Goal: Task Accomplishment & Management: Manage account settings

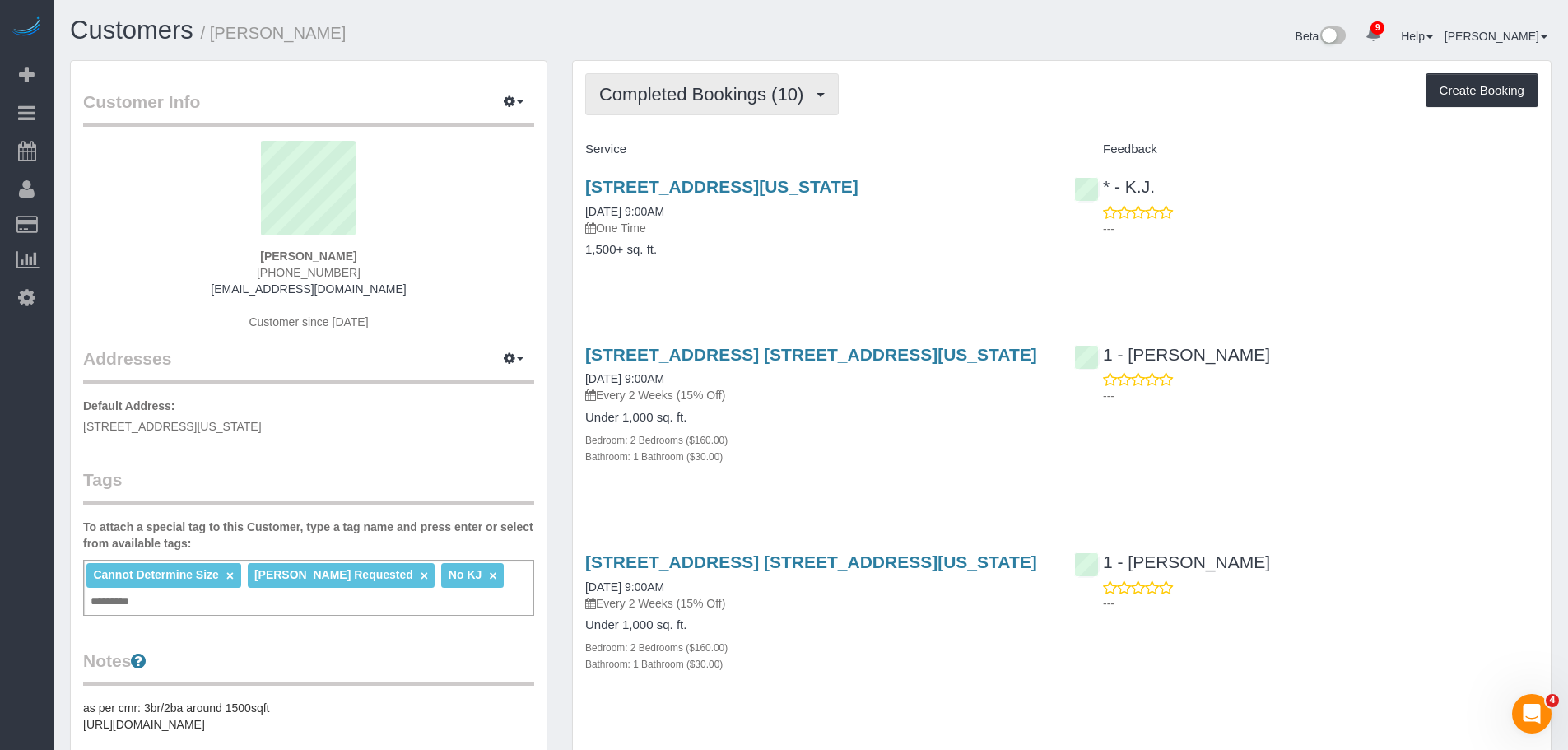
click at [688, 76] on button "Completed Bookings (10)" at bounding box center [712, 94] width 254 height 42
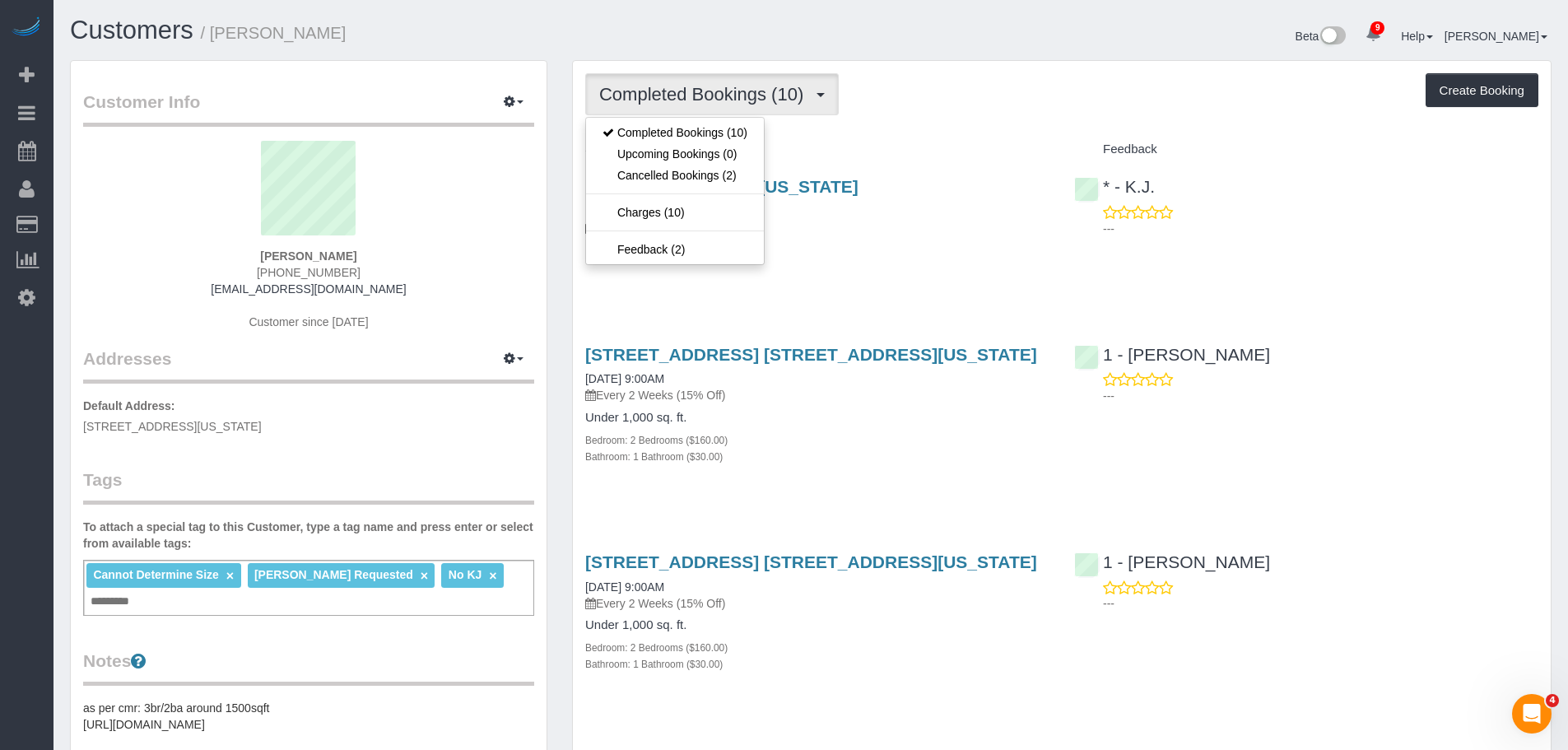
click at [843, 243] on h4 "1,500+ sq. ft." at bounding box center [817, 250] width 464 height 14
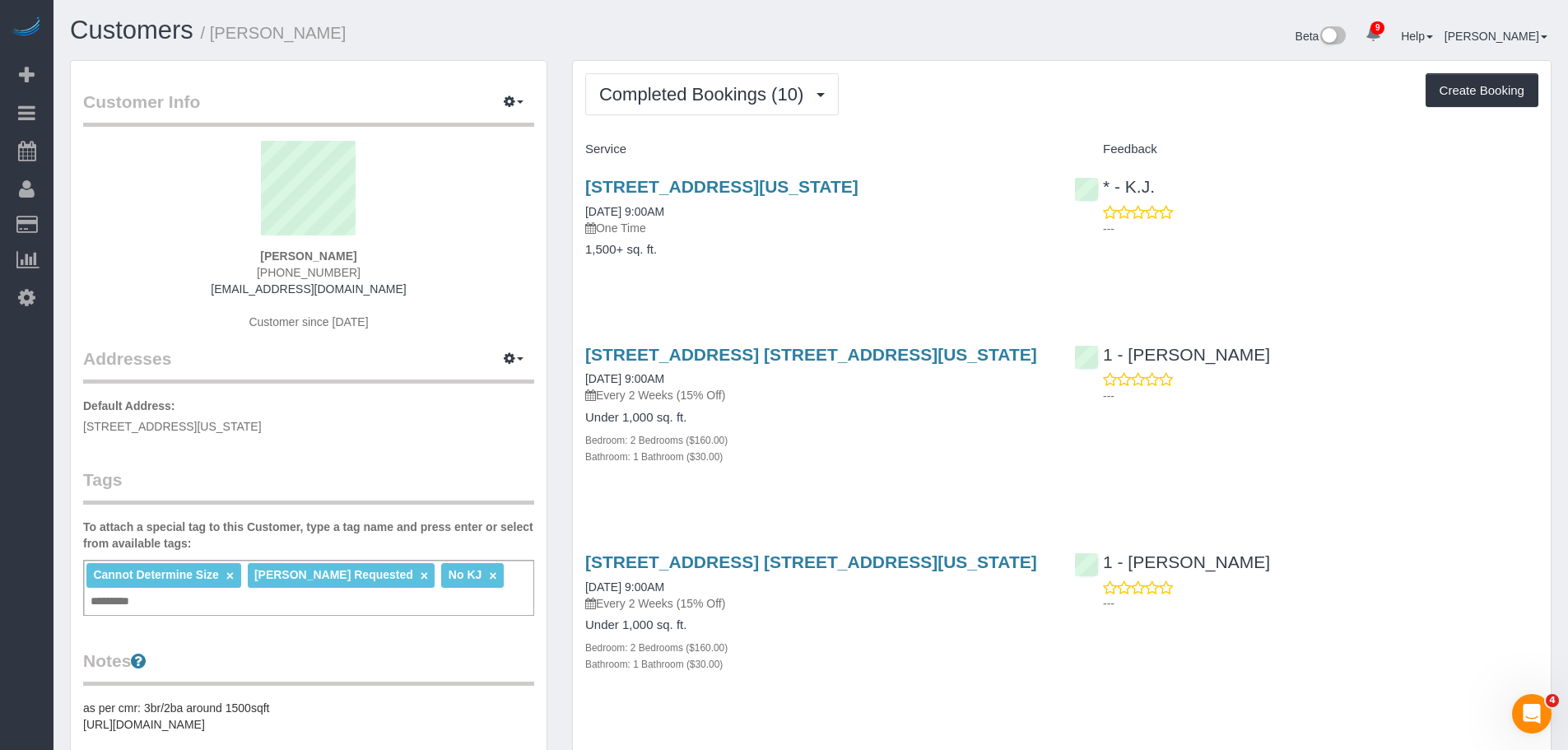
click at [844, 227] on p "One Time" at bounding box center [817, 228] width 464 height 16
click at [859, 185] on link "103 West 118th Street, Apt 3a, New York, NY 10026" at bounding box center [722, 187] width 273 height 19
click at [700, 88] on span "Completed Bookings (10)" at bounding box center [705, 94] width 212 height 20
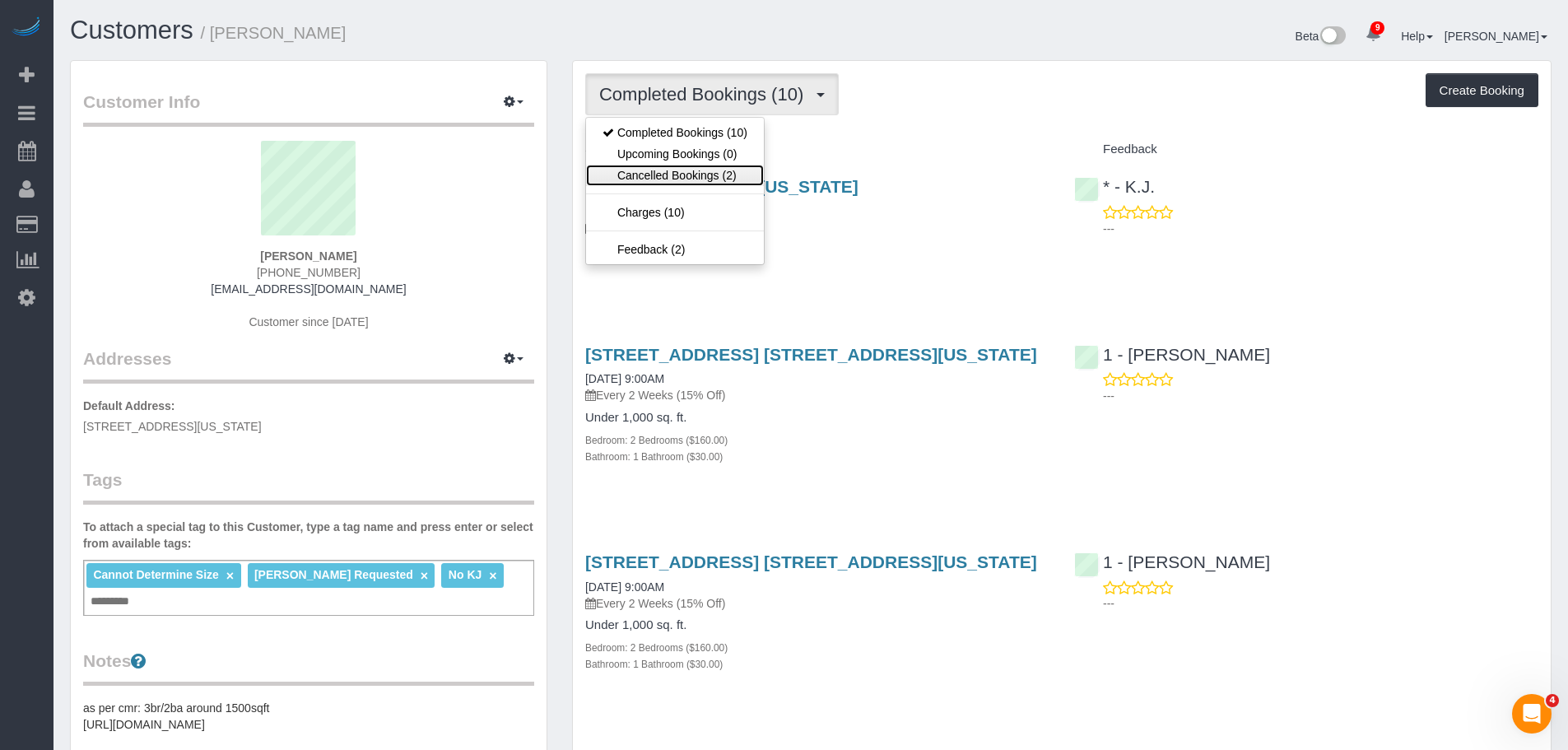
click at [697, 173] on link "Cancelled Bookings (2)" at bounding box center [675, 175] width 178 height 21
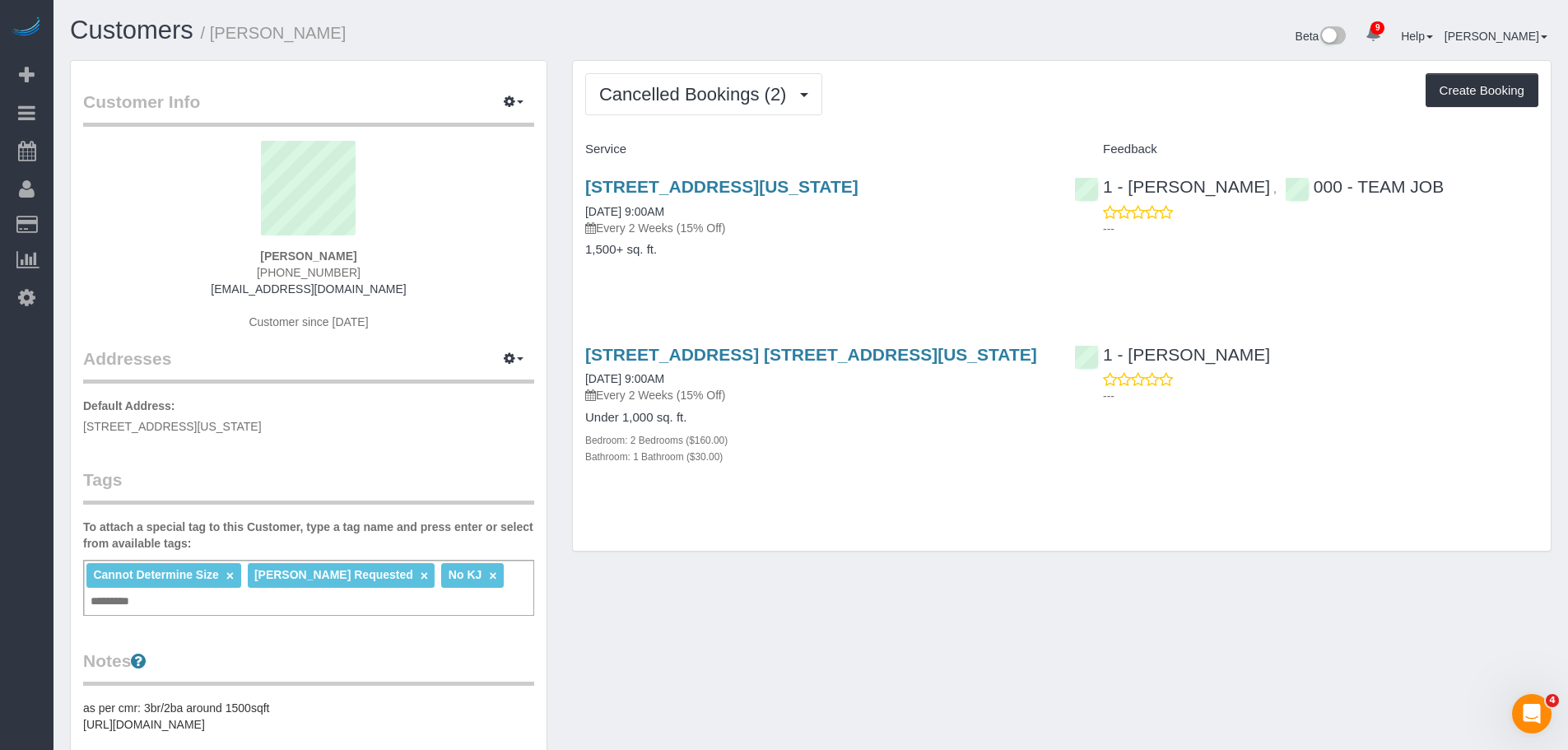
click at [823, 203] on div "103 West 118th Street, Apt 3a, New York, NY 10026 09/03/2025 9:00AM Every 2 Wee…" at bounding box center [817, 206] width 464 height 59
click at [857, 187] on link "103 West 118th Street, Apt 3a, New York, NY 10026" at bounding box center [722, 187] width 273 height 19
click at [726, 84] on button "Cancelled Bookings (2)" at bounding box center [704, 94] width 237 height 42
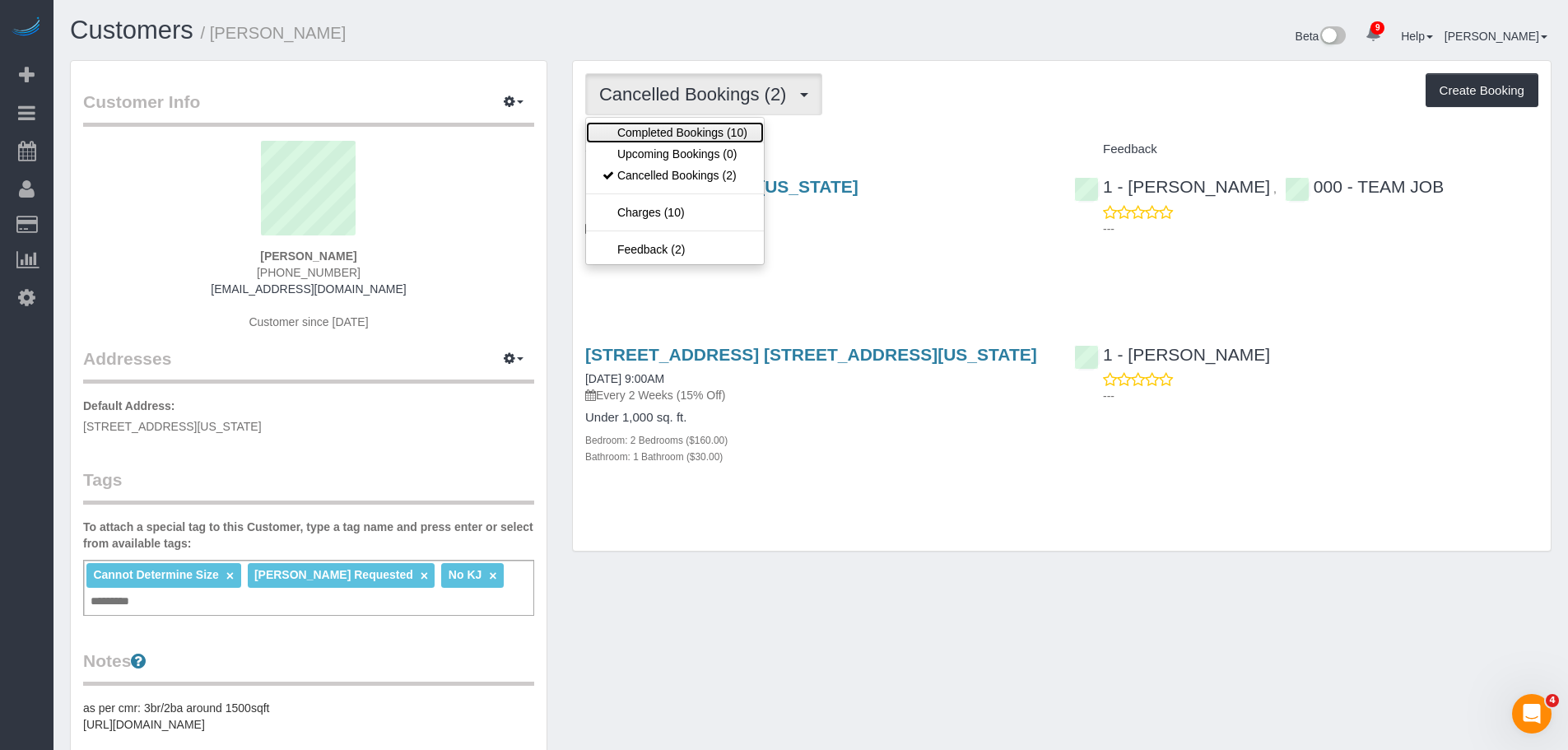
click at [693, 129] on link "Completed Bookings (10)" at bounding box center [675, 133] width 178 height 21
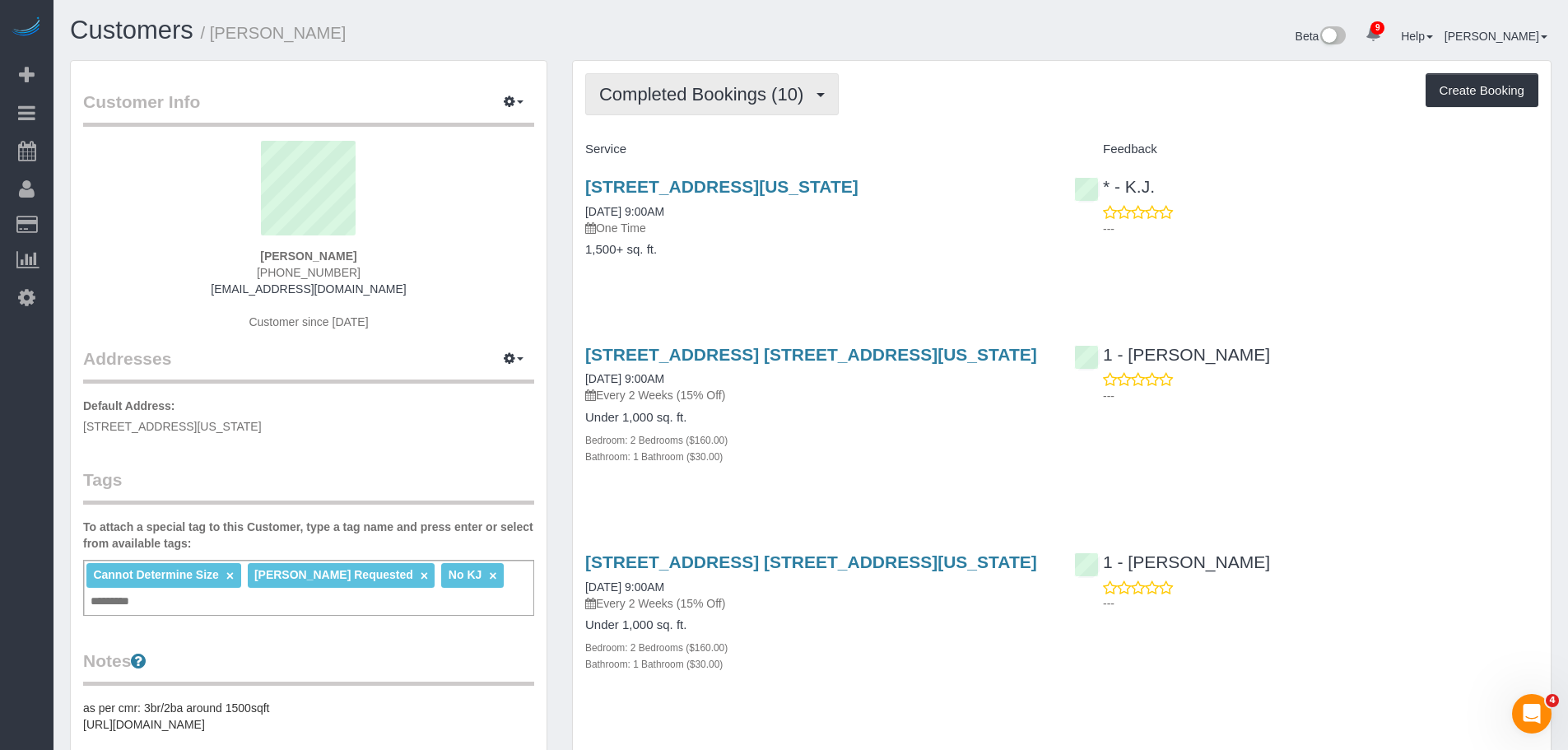
click at [705, 84] on span "Completed Bookings (10)" at bounding box center [705, 94] width 212 height 20
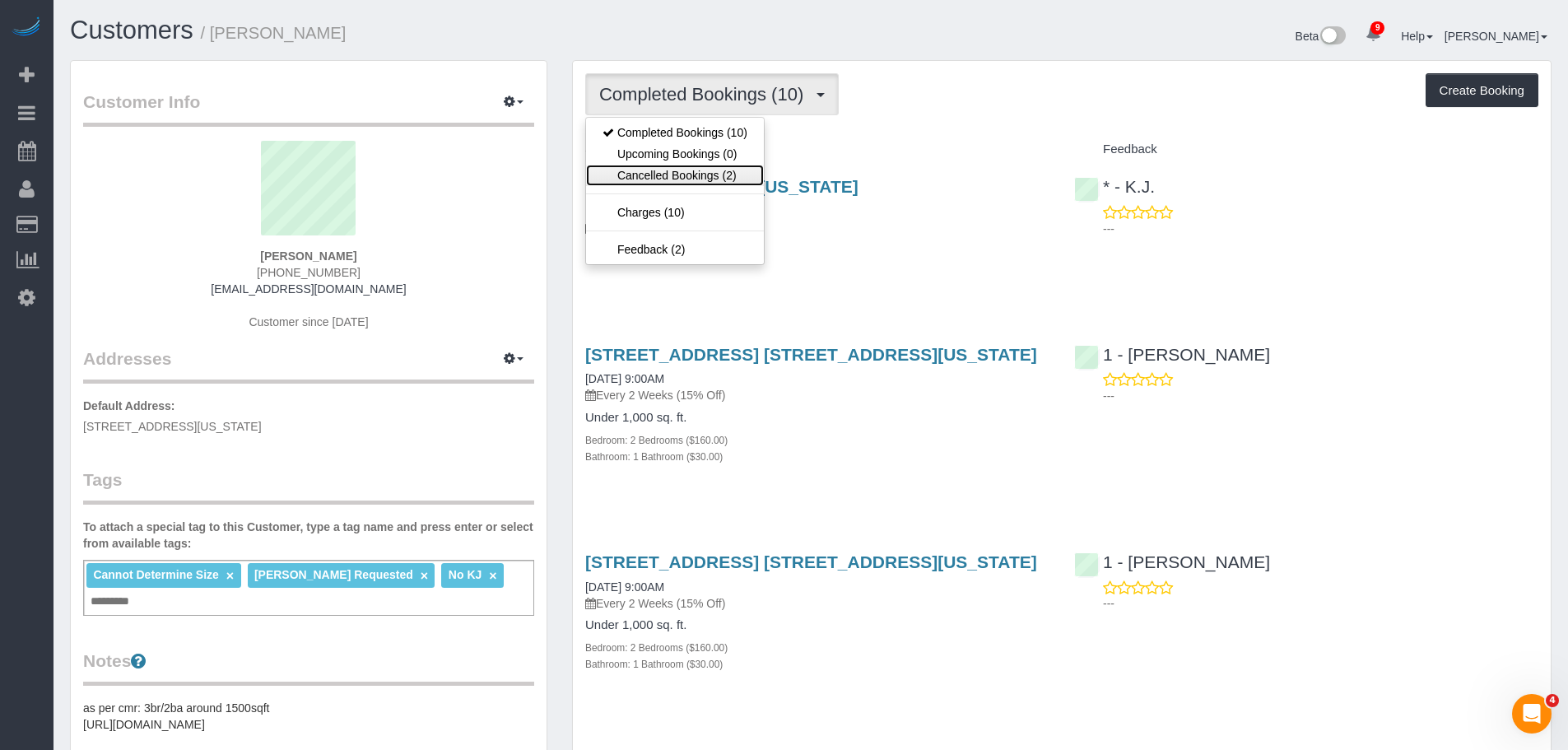
click at [674, 178] on link "Cancelled Bookings (2)" at bounding box center [675, 175] width 178 height 21
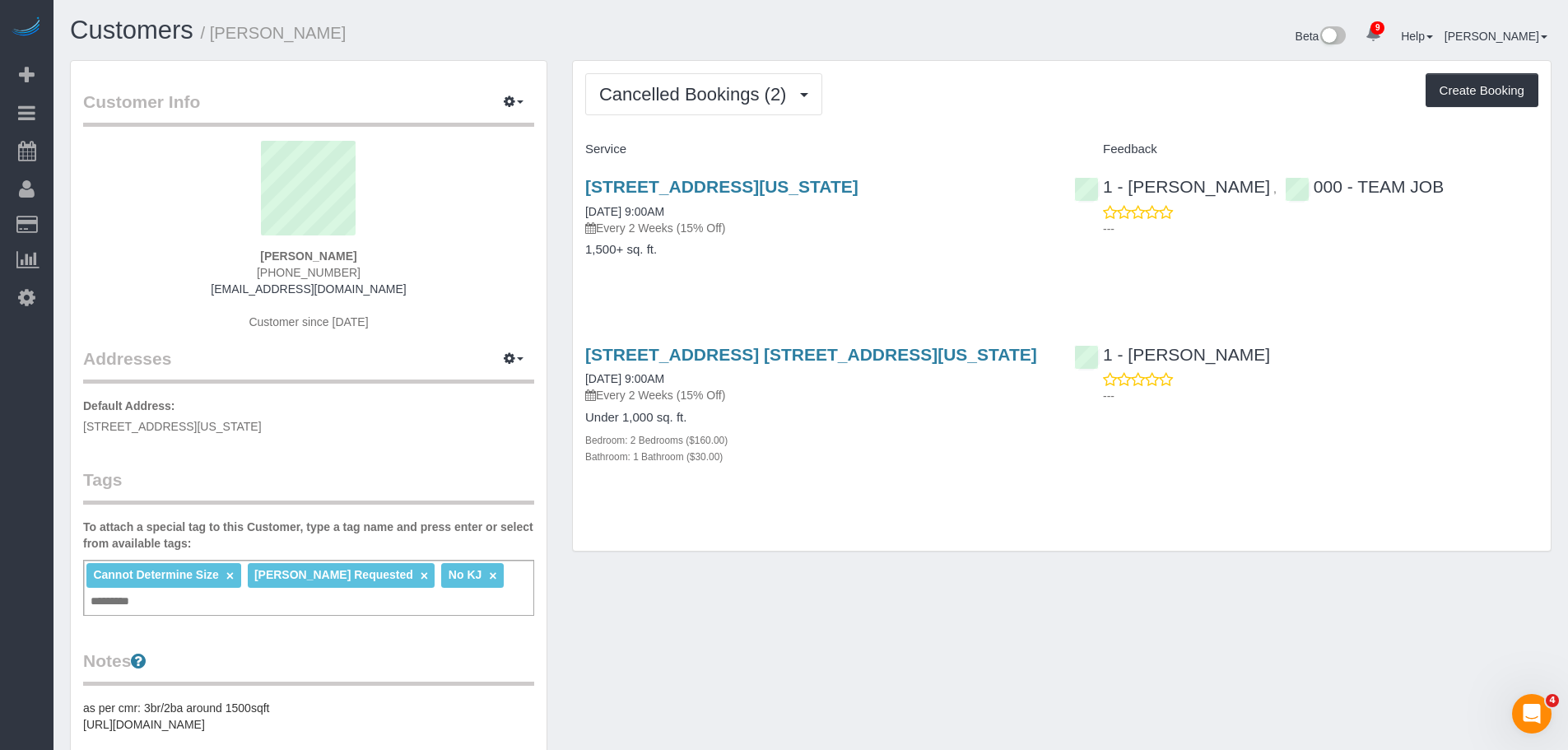
click at [871, 431] on div "Bedroom: 2 Bedrooms ($160.00)" at bounding box center [817, 439] width 464 height 16
click at [926, 342] on div "175 East 96th Street, Apt. 21t, New York, NY 10128 07/02/2025 9:00AM Every 2 We…" at bounding box center [817, 415] width 489 height 167
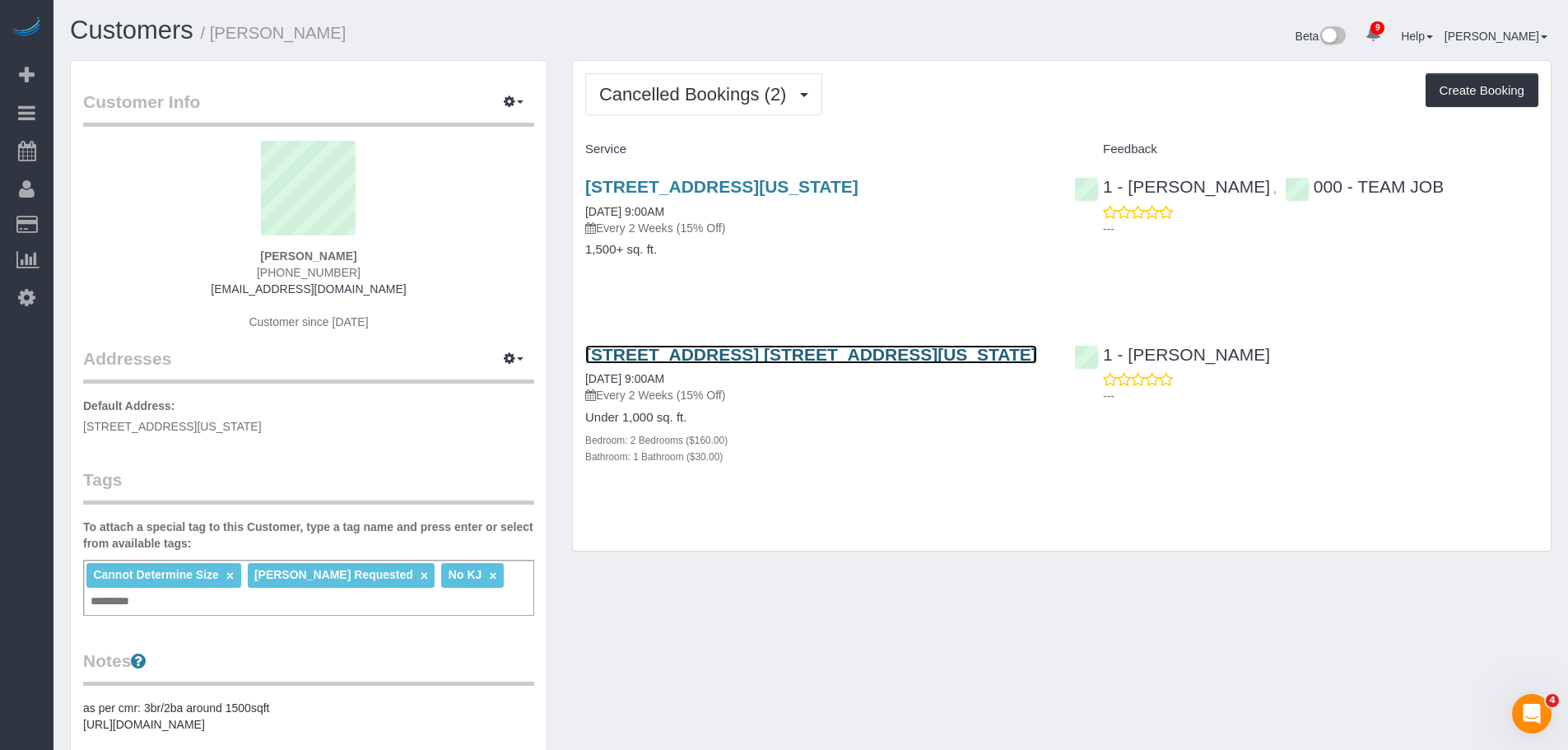
click at [857, 345] on link "175 East 96th Street, Apt. 21t, New York, NY 10128" at bounding box center [811, 355] width 452 height 19
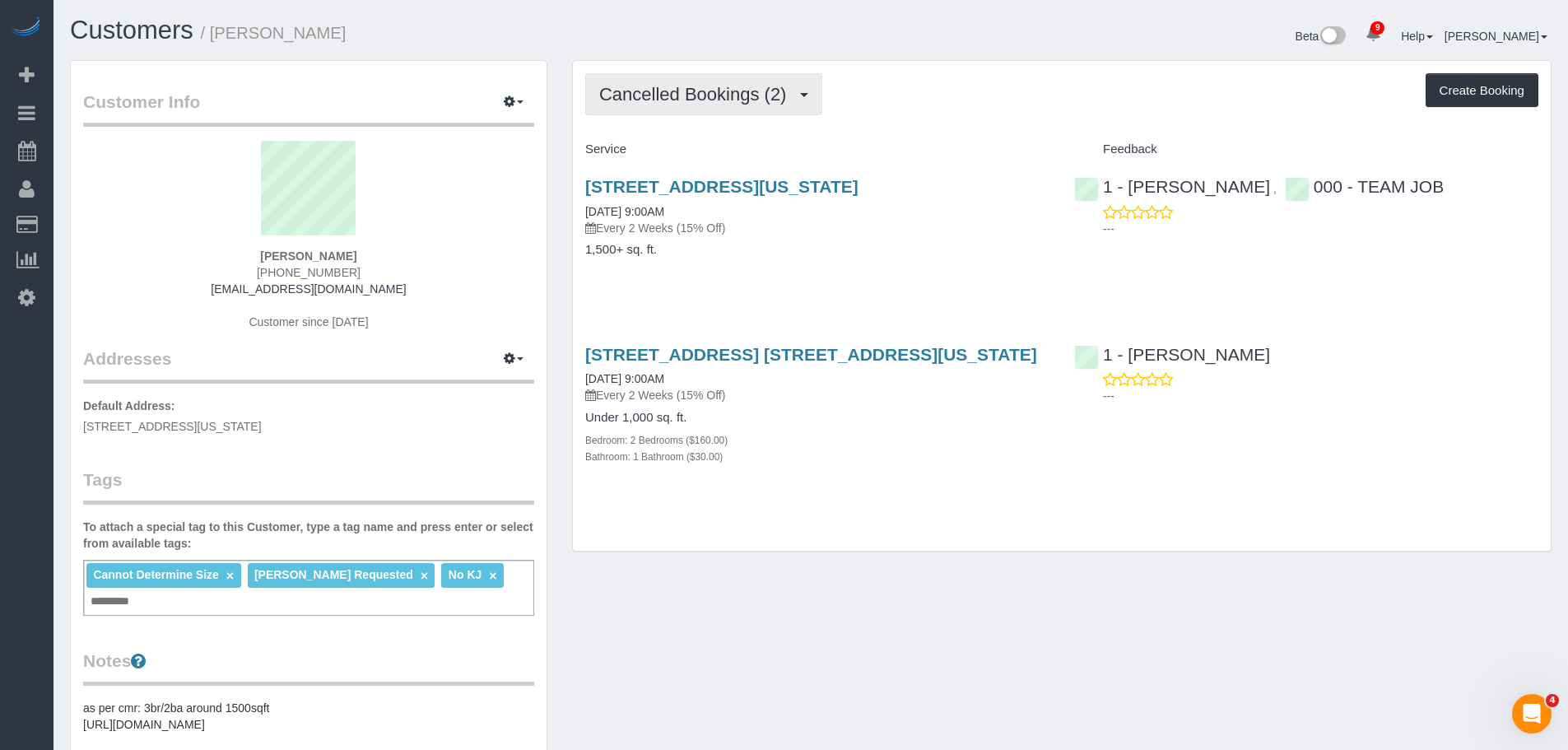
click at [669, 78] on button "Cancelled Bookings (2)" at bounding box center [704, 94] width 237 height 42
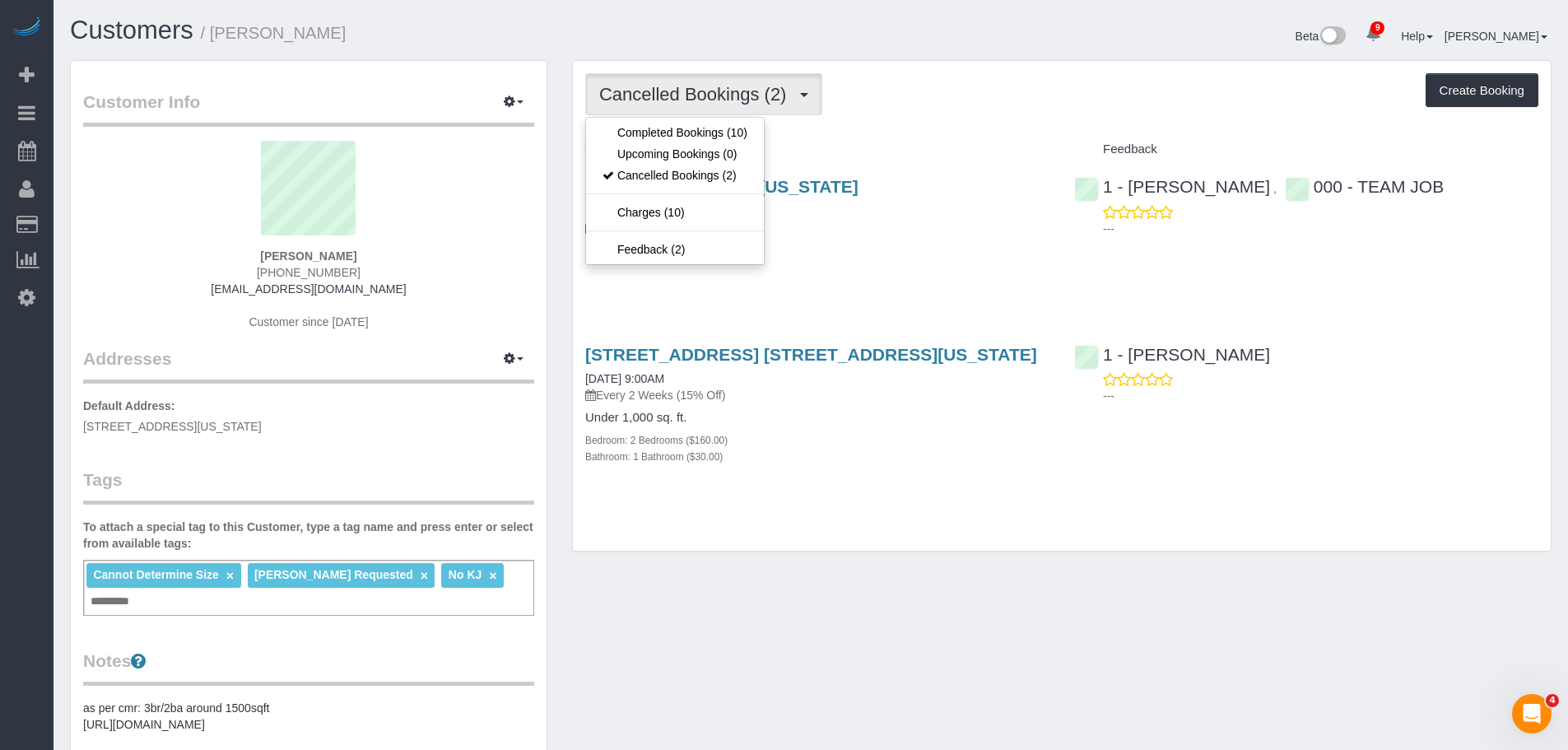
click at [886, 267] on div "103 West 118th Street, Apt 3a, New York, NY 10026 09/03/2025 9:00AM Every 2 Wee…" at bounding box center [817, 226] width 489 height 127
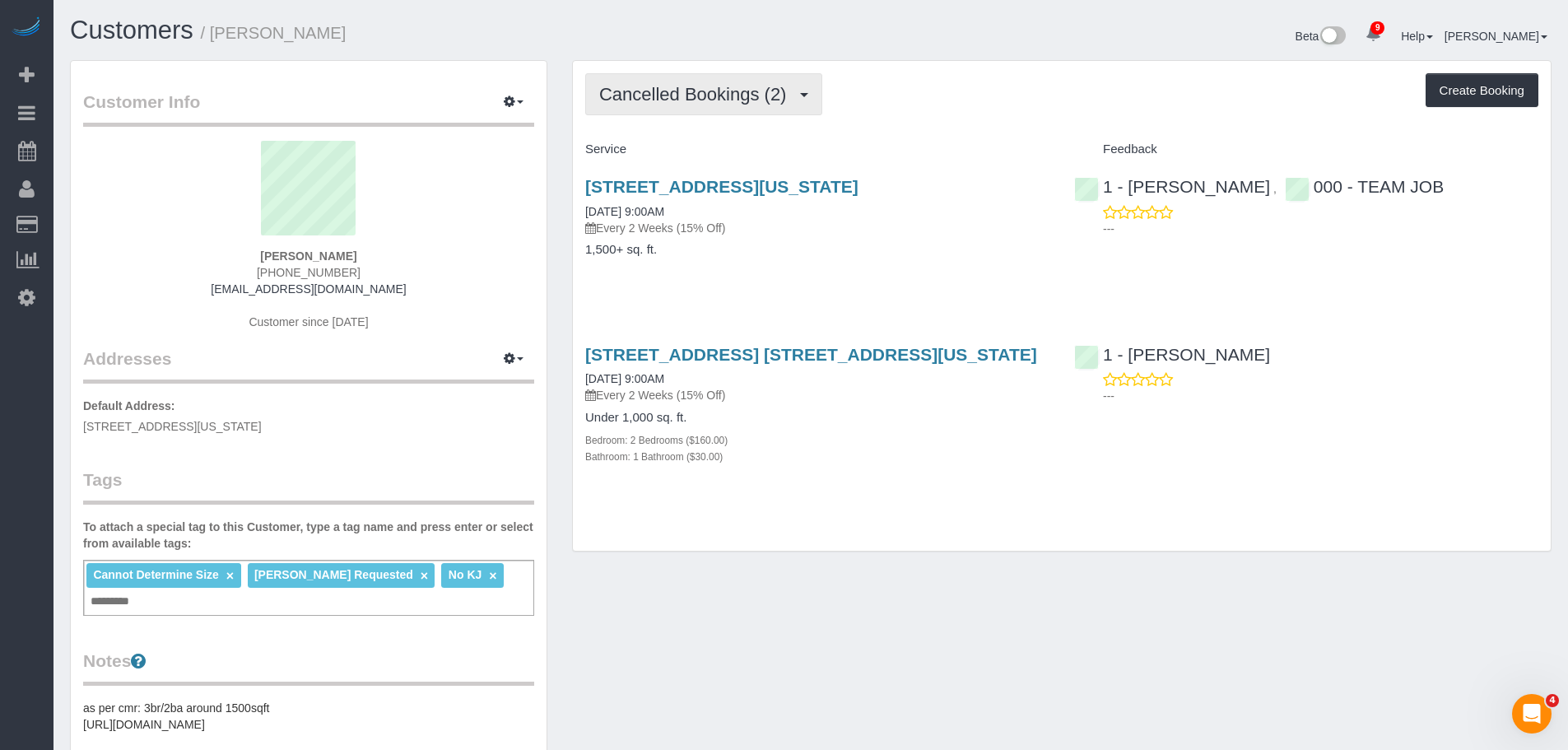
drag, startPoint x: 677, startPoint y: 65, endPoint x: 675, endPoint y: 76, distance: 11.2
click at [675, 70] on div "Cancelled Bookings (2) Completed Bookings (10) Upcoming Bookings (0) Cancelled …" at bounding box center [1061, 305] width 978 height 489
click at [675, 76] on button "Cancelled Bookings (2)" at bounding box center [704, 94] width 237 height 42
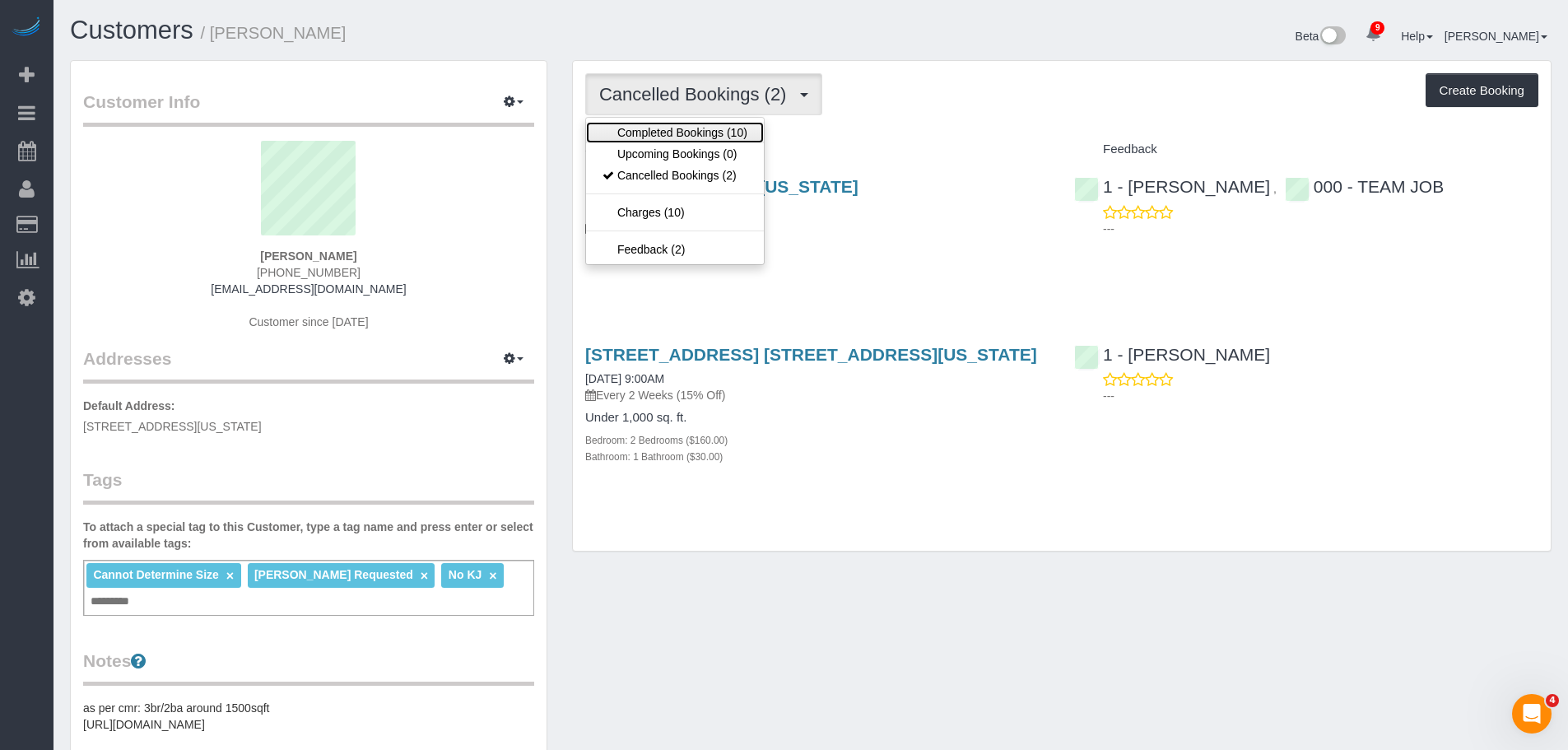
click at [656, 138] on link "Completed Bookings (10)" at bounding box center [675, 133] width 178 height 21
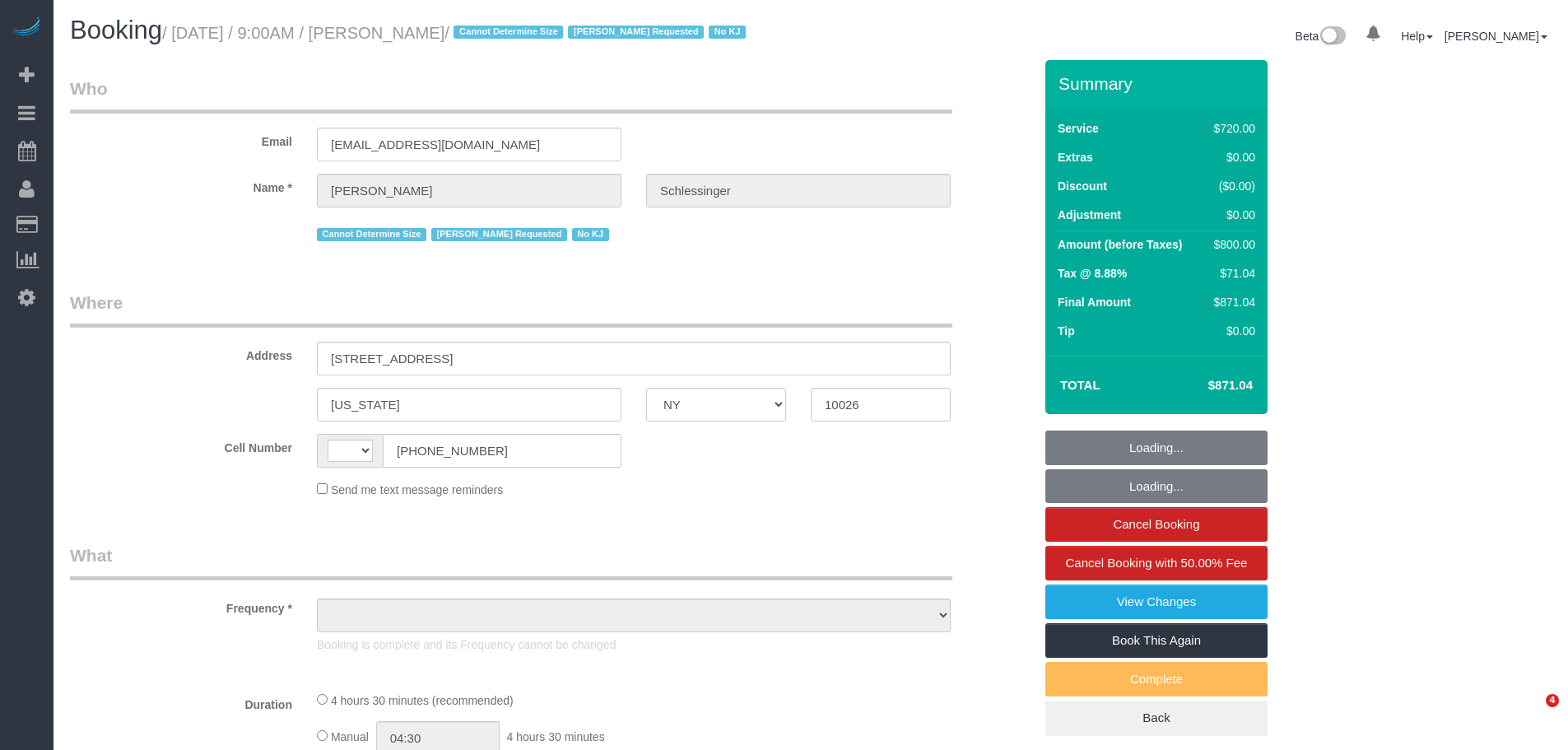
select select "NY"
select select "270"
select select "number:57"
select select "number:70"
select select "number:15"
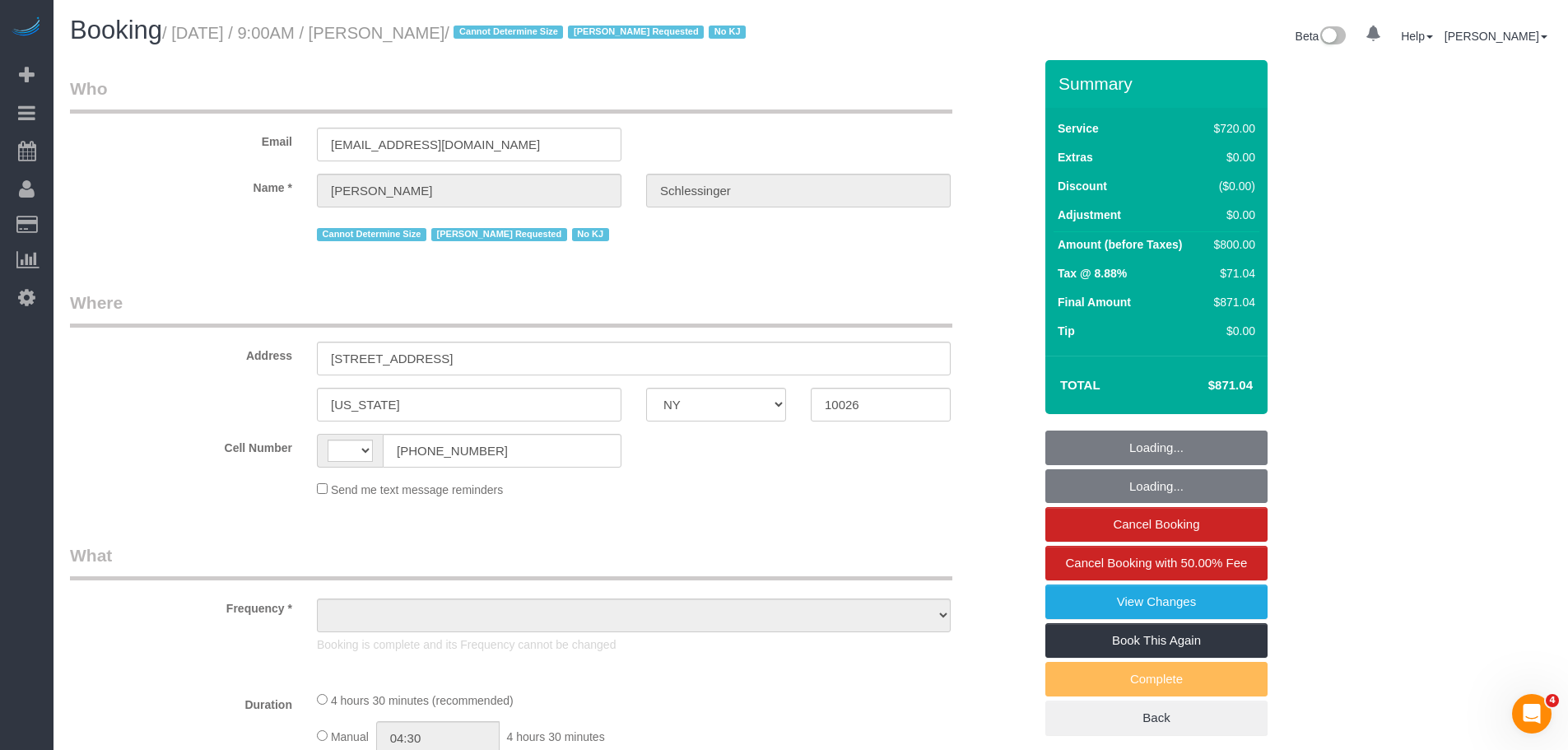
select select "number:6"
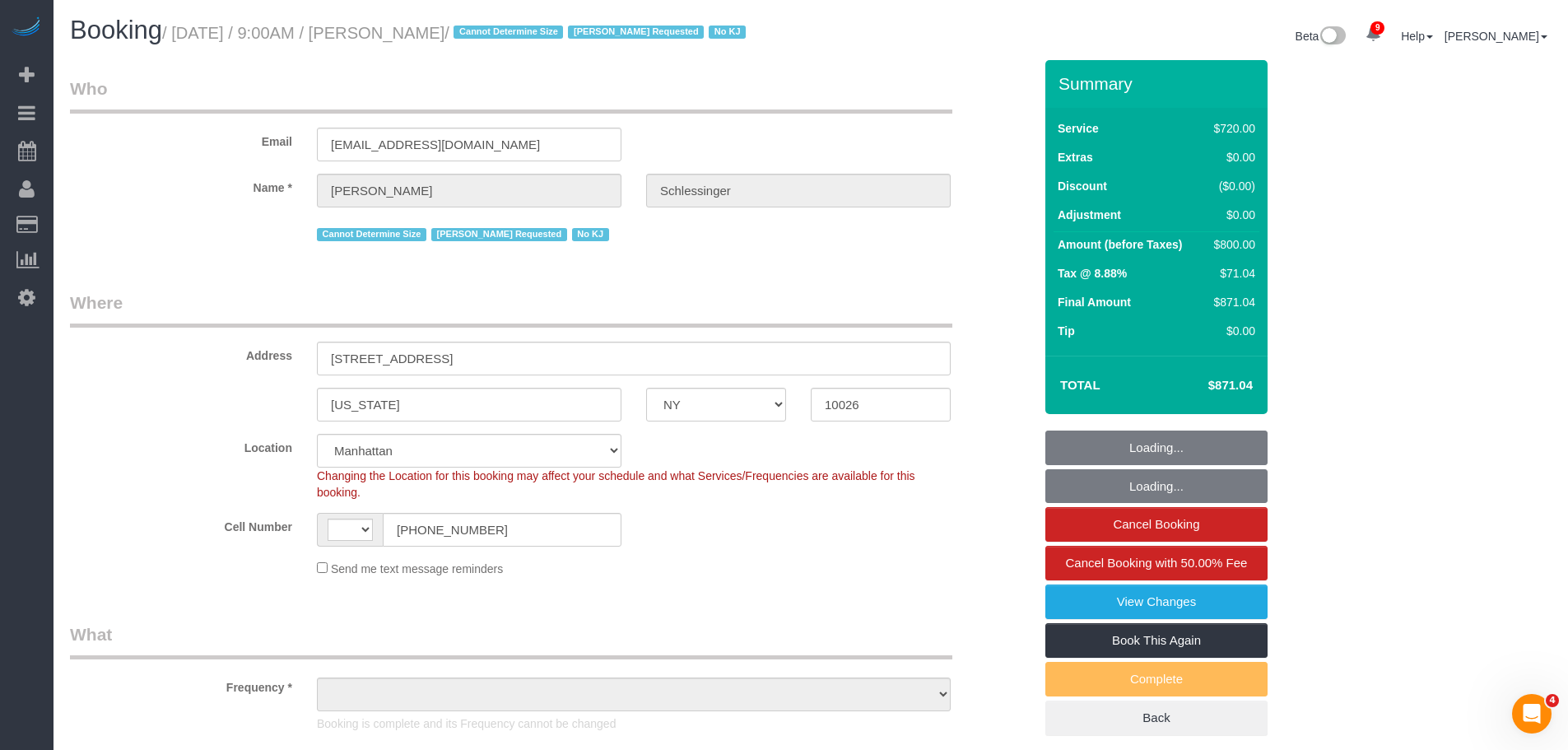
select select "string:[GEOGRAPHIC_DATA]"
select select "object:956"
select select "string:stripe-pm_1QwnPv4VGloSiKo7hDaliMLM"
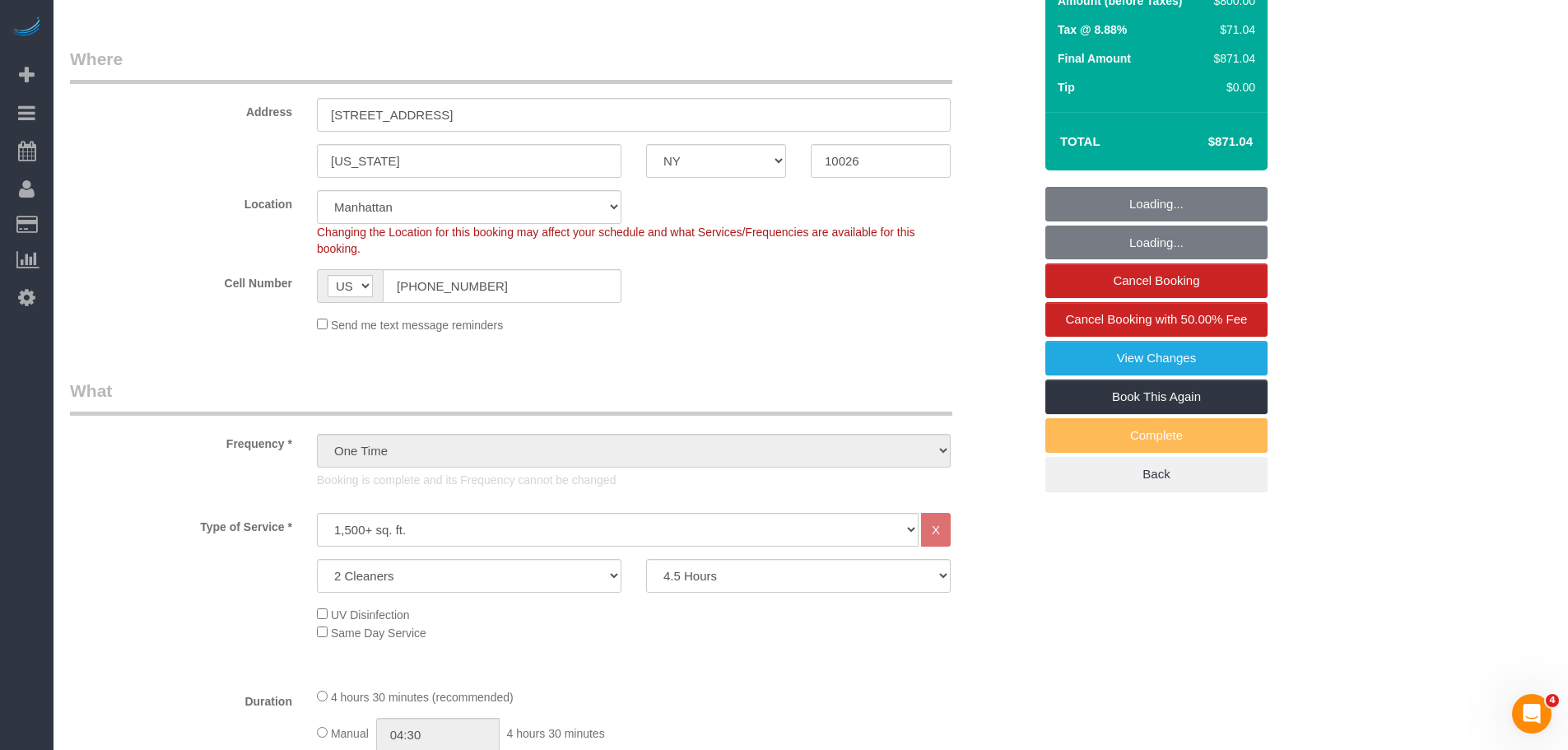
select select "object:967"
select select "spot1"
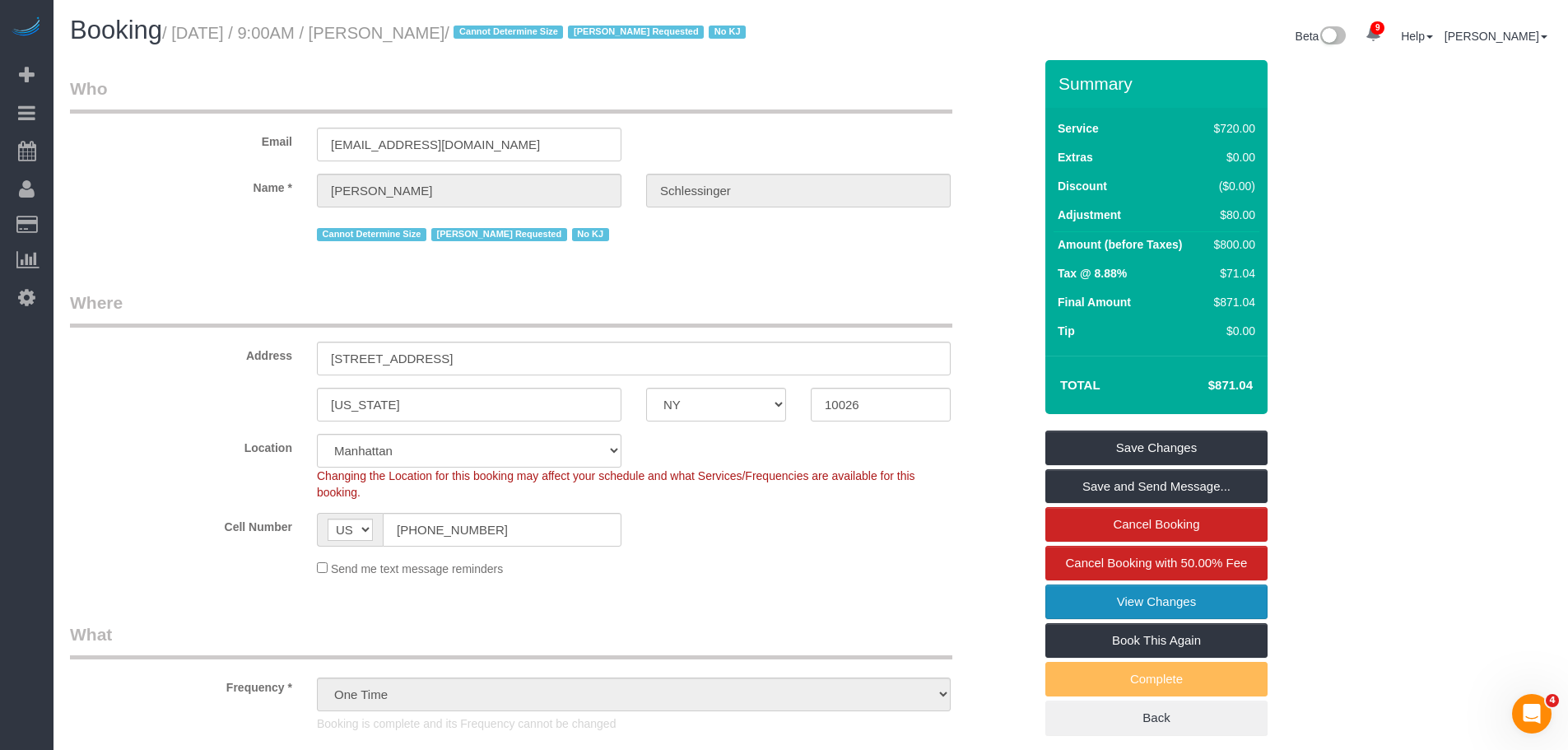
click at [1179, 613] on link "View Changes" at bounding box center [1156, 602] width 222 height 35
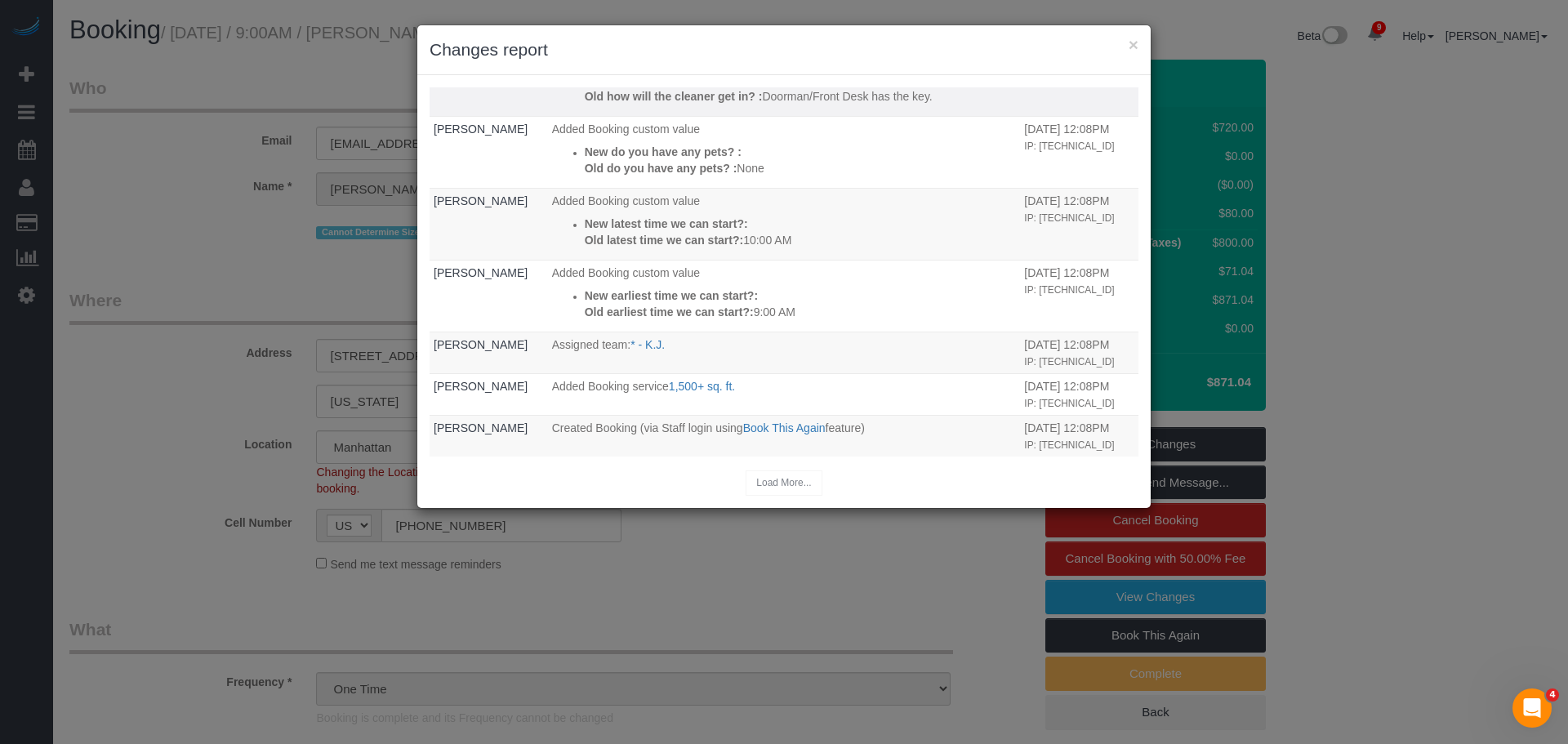
scroll to position [657, 0]
